Goal: Task Accomplishment & Management: Manage account settings

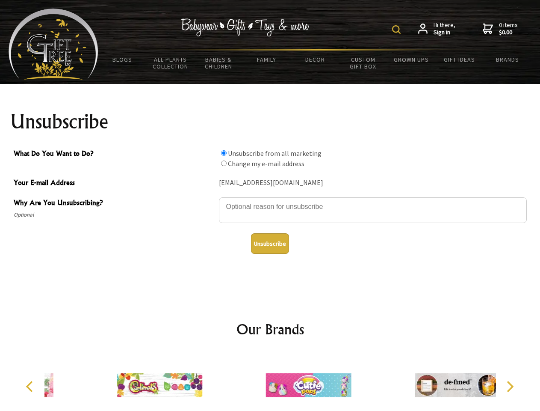
click at [398, 30] on img at bounding box center [396, 29] width 9 height 9
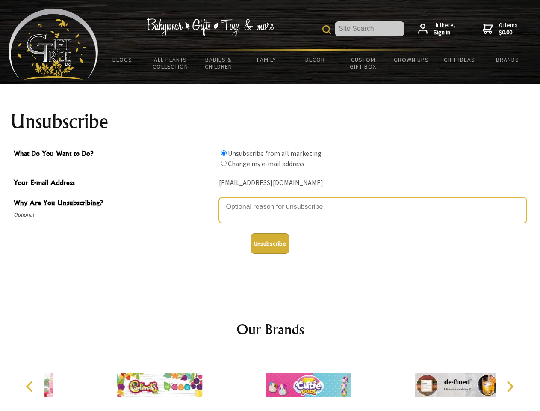
click at [270, 200] on textarea "Why Are You Unsubscribing?" at bounding box center [373, 210] width 308 height 26
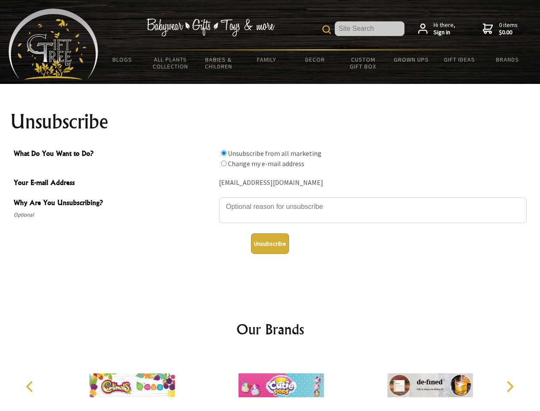
click at [224, 153] on input "What Do You Want to Do?" at bounding box center [224, 153] width 6 height 6
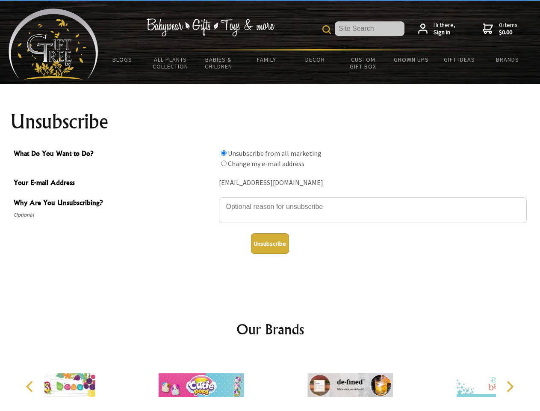
click at [224, 163] on input "What Do You Want to Do?" at bounding box center [224, 163] width 6 height 6
radio input "true"
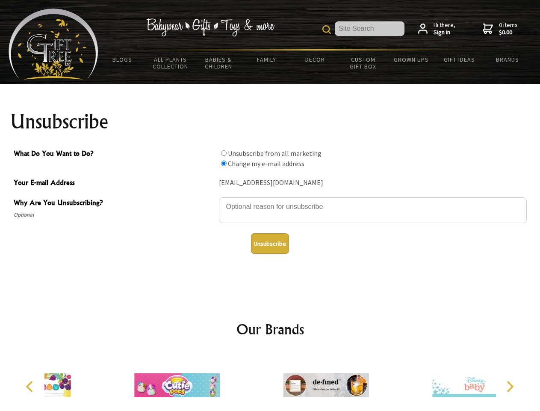
click at [270, 243] on button "Unsubscribe" at bounding box center [270, 243] width 38 height 21
click at [284, 382] on img at bounding box center [327, 385] width 86 height 64
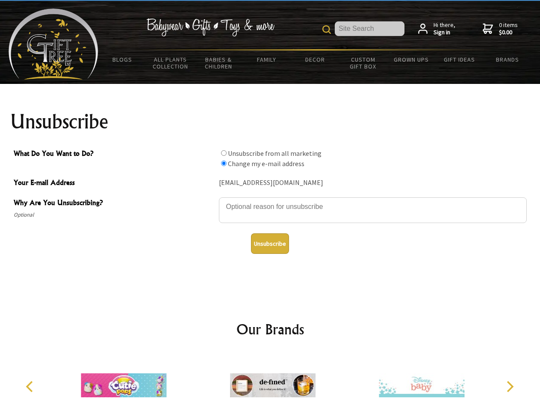
click at [31, 386] on icon "Previous" at bounding box center [30, 386] width 11 height 11
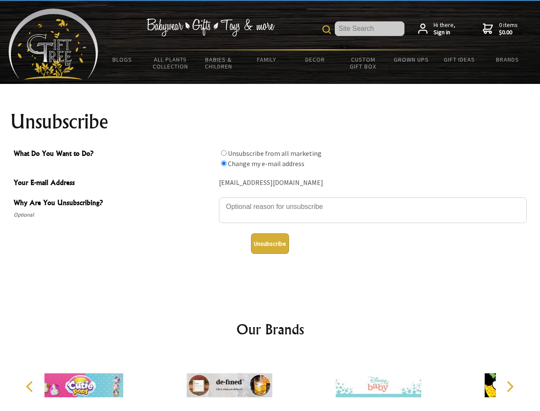
click at [510, 386] on icon "Next" at bounding box center [509, 386] width 11 height 11
